Goal: Information Seeking & Learning: Learn about a topic

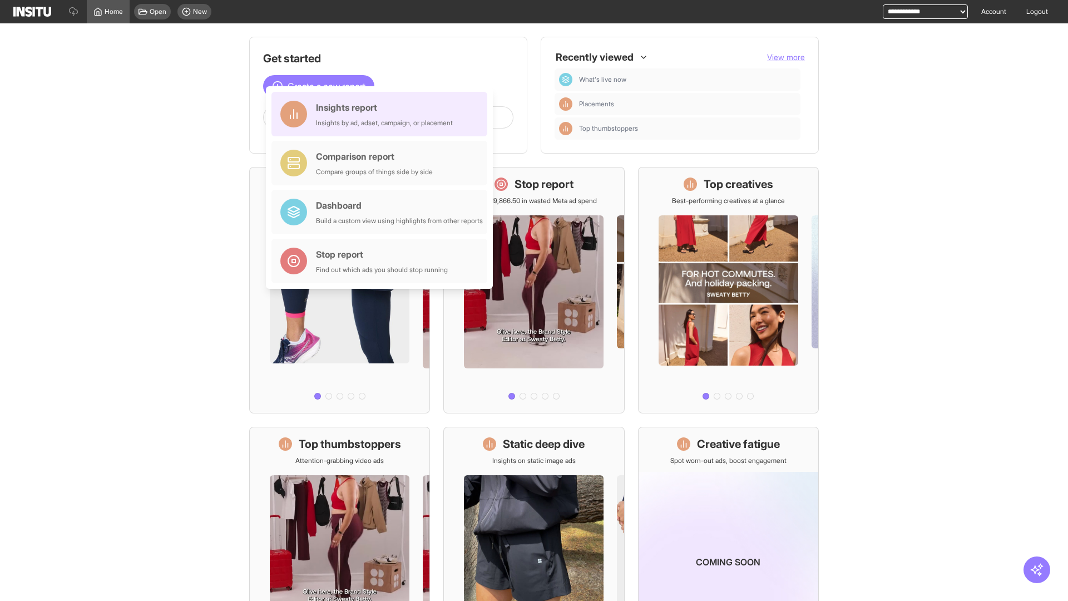
click at [382, 114] on div "Insights report Insights by ad, adset, campaign, or placement" at bounding box center [384, 114] width 137 height 27
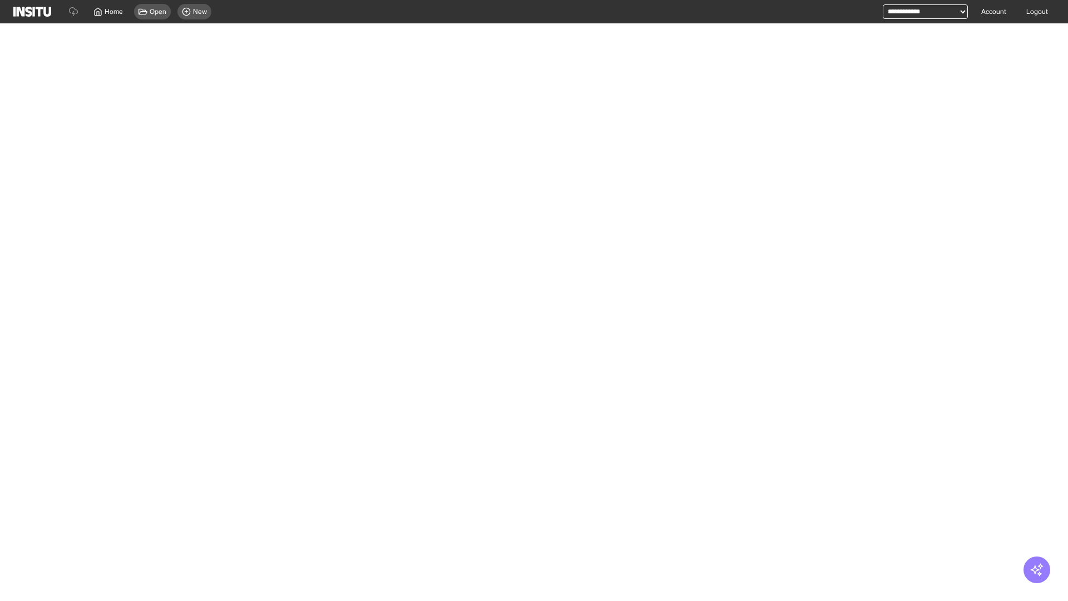
select select "**"
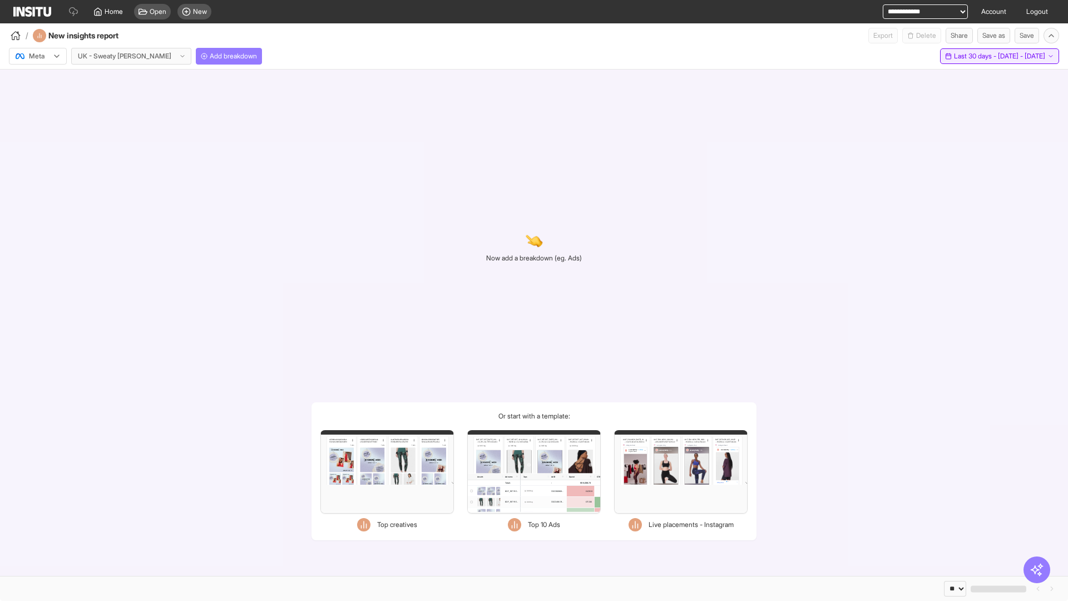
click at [979, 56] on span "Last 30 days - [DATE] - [DATE]" at bounding box center [999, 56] width 91 height 9
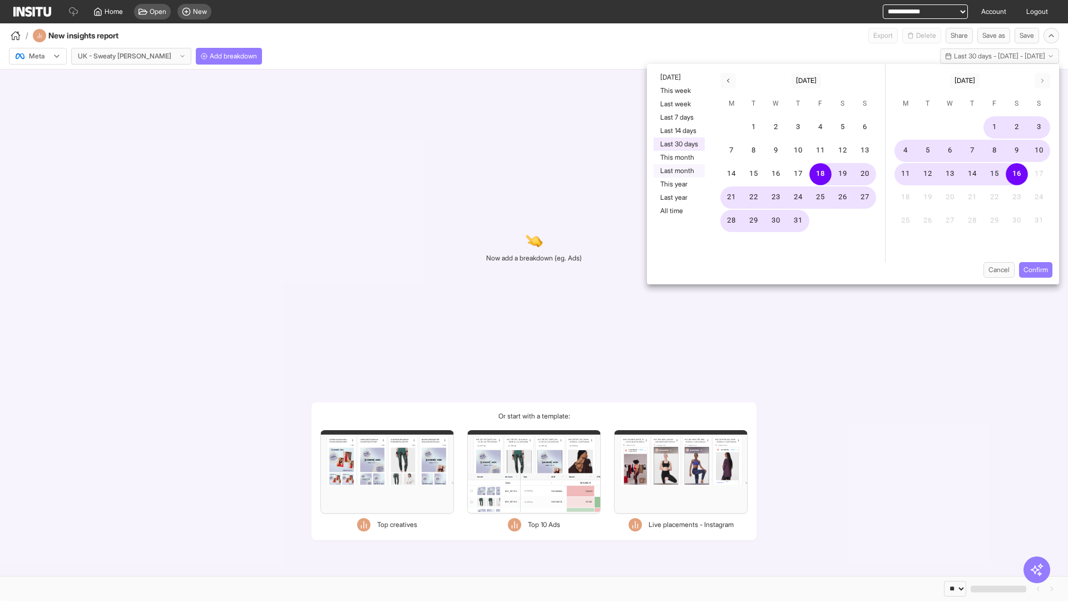
click at [678, 171] on button "Last month" at bounding box center [679, 170] width 51 height 13
